Goal: Check status: Check status

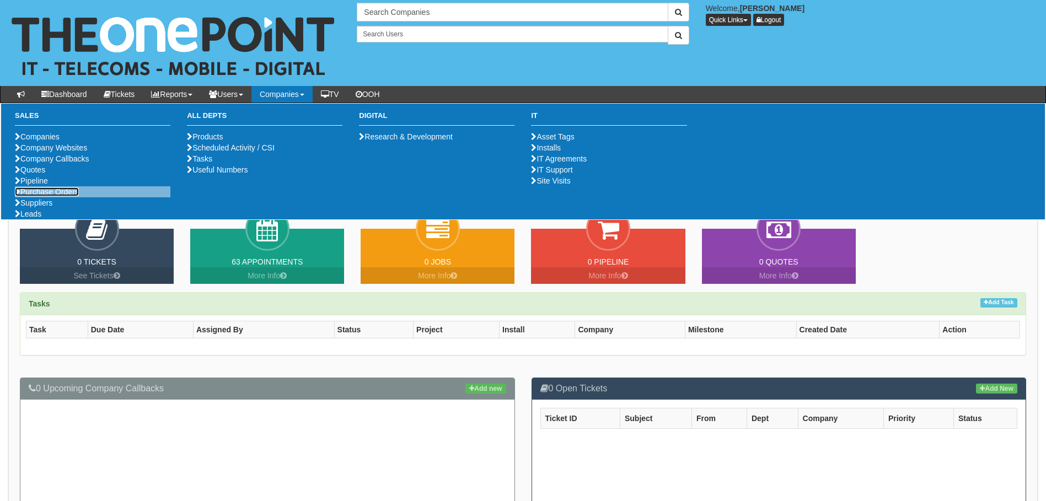
click at [69, 196] on link "Purchase Orders" at bounding box center [47, 192] width 64 height 9
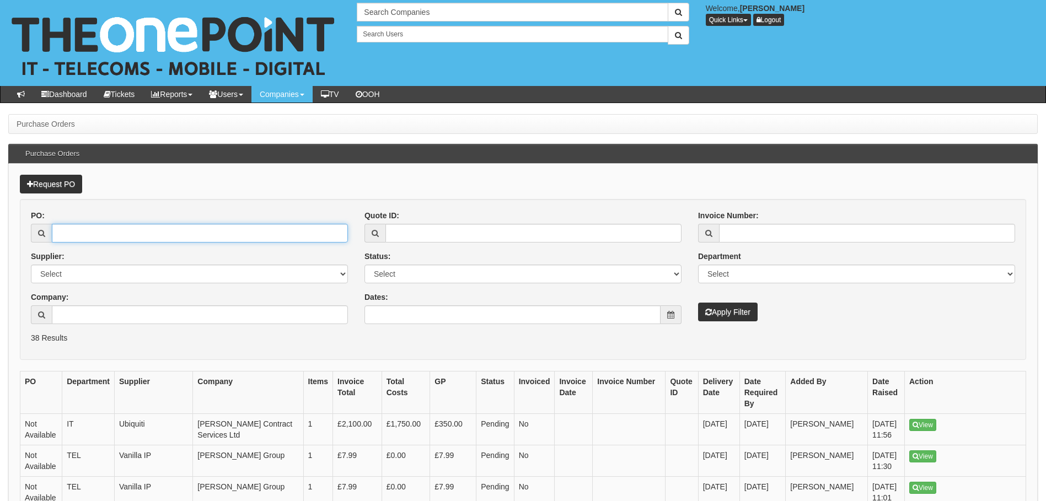
click at [121, 237] on input "PO:" at bounding box center [200, 233] width 296 height 19
paste input "18998"
type input "18998"
click at [709, 310] on icon "submit" at bounding box center [708, 312] width 7 height 8
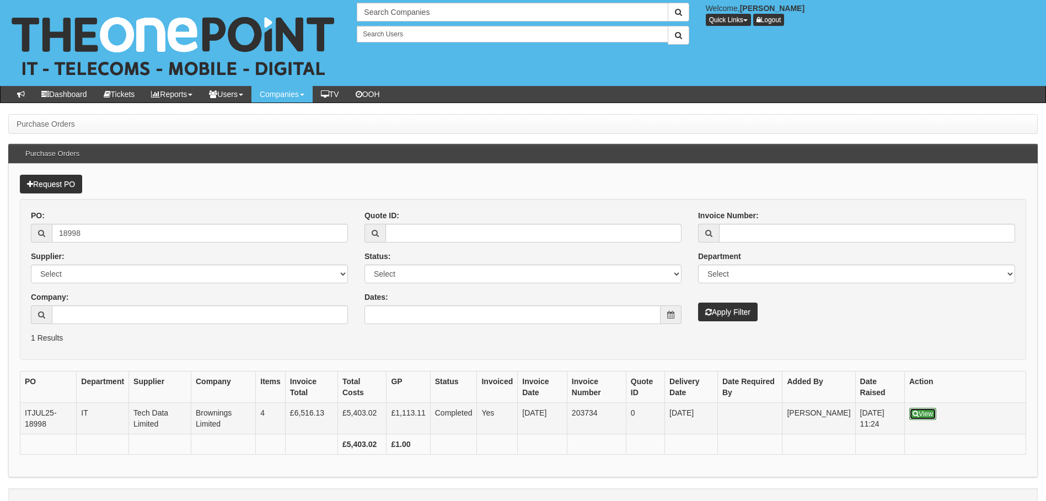
click at [930, 414] on link "View" at bounding box center [923, 414] width 27 height 12
